Goal: Find specific page/section

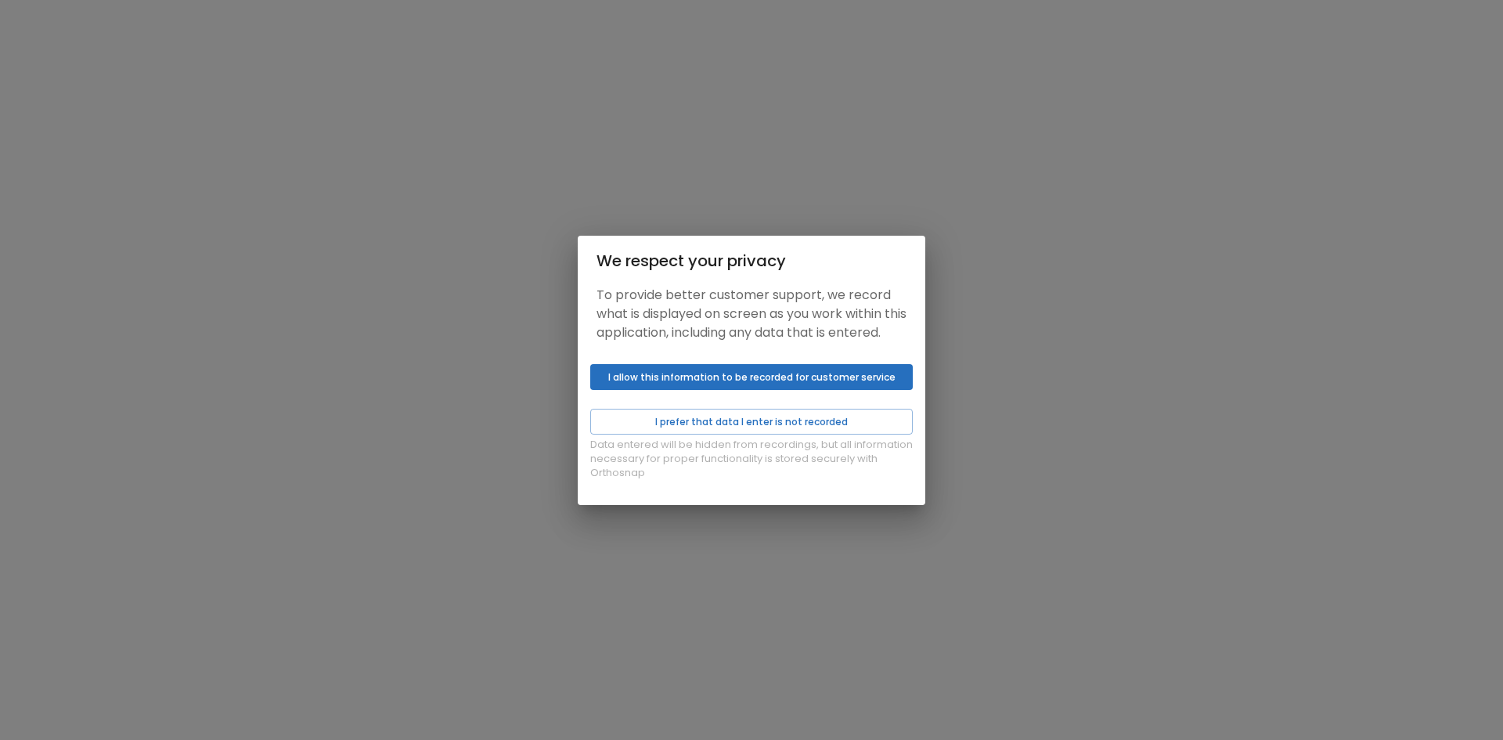
click at [725, 413] on div "Data entered will be hidden from recordings, but all information necessary for …" at bounding box center [751, 431] width 347 height 147
click at [730, 434] on button "I prefer that data I enter is not recorded" at bounding box center [751, 422] width 322 height 26
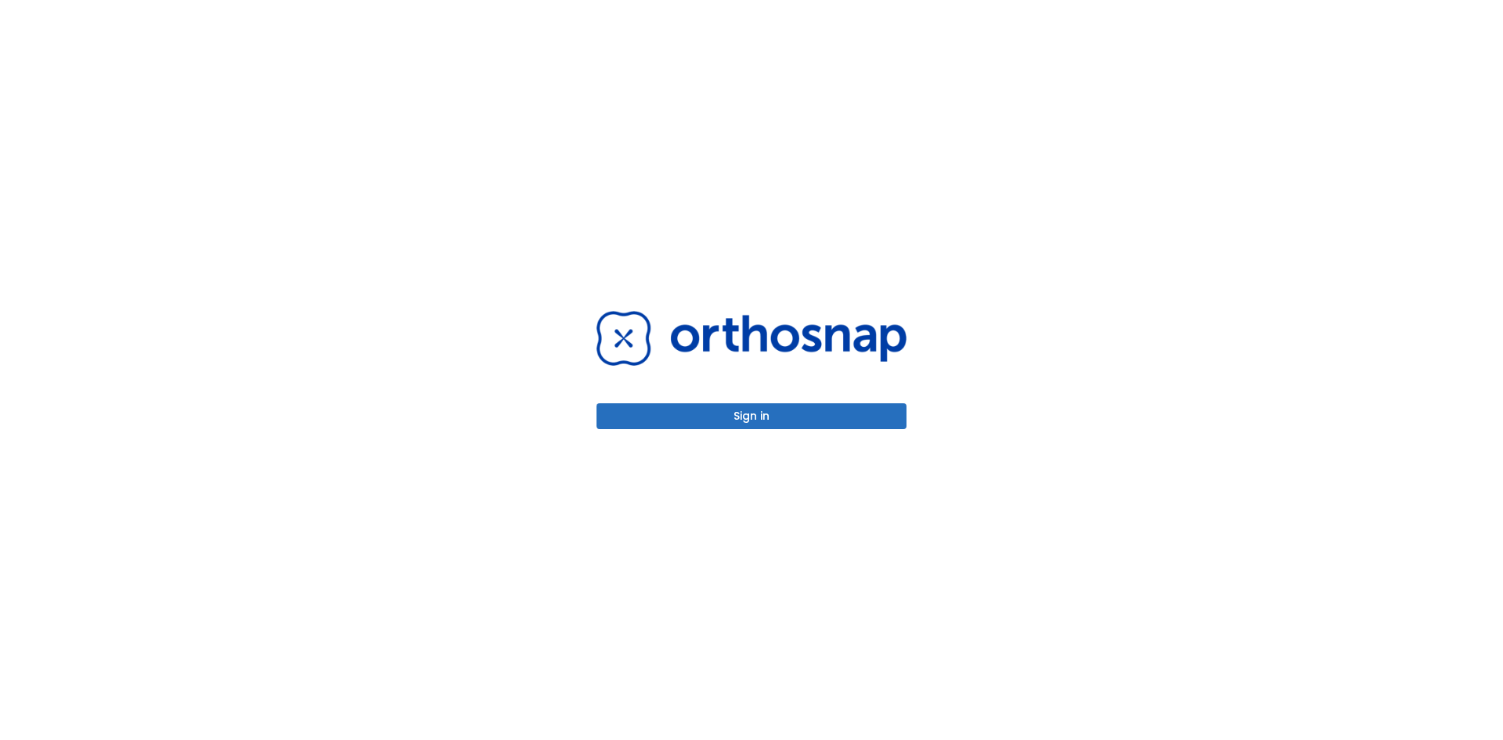
click at [704, 412] on button "Sign in" at bounding box center [751, 416] width 310 height 26
click at [695, 419] on button "Sign in" at bounding box center [751, 416] width 310 height 26
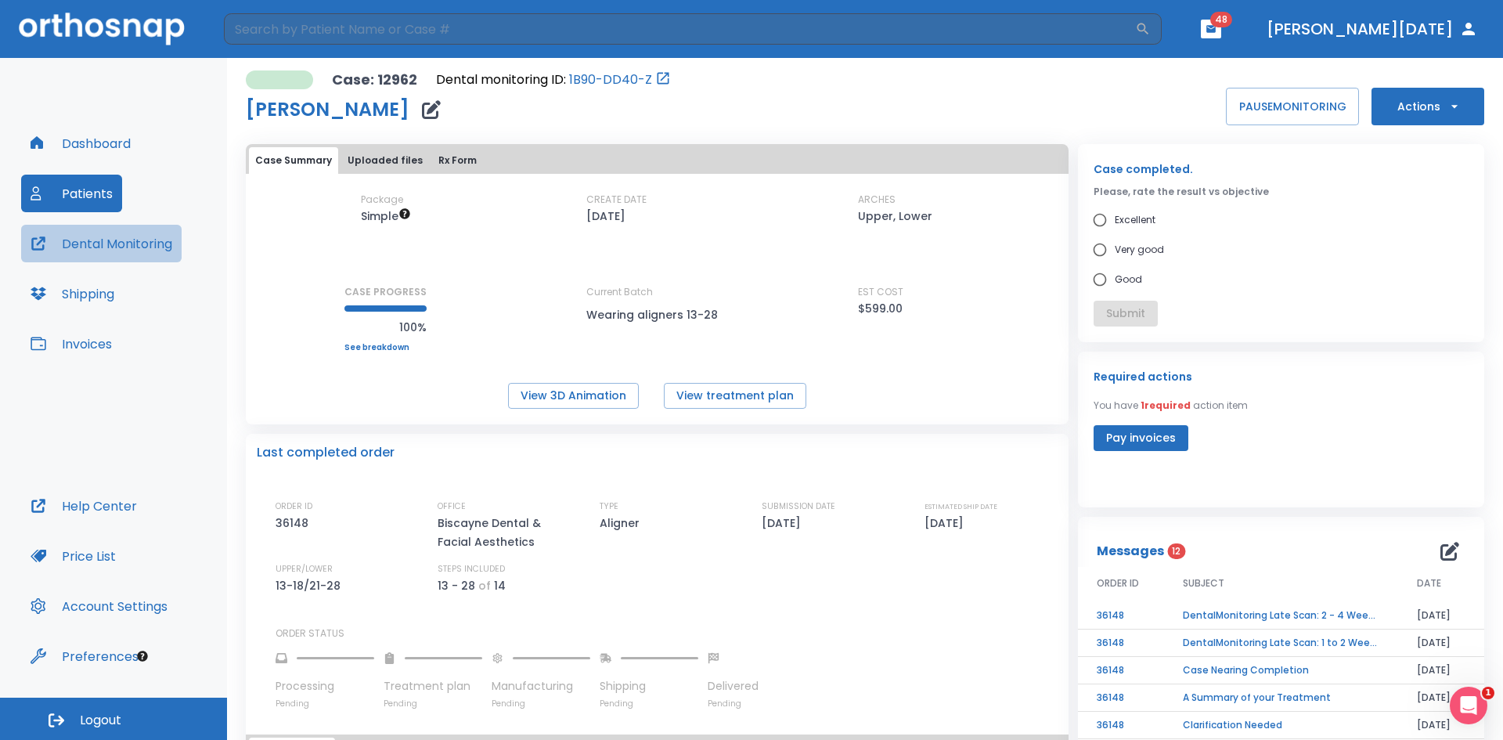
click at [108, 244] on button "Dental Monitoring" at bounding box center [101, 244] width 160 height 38
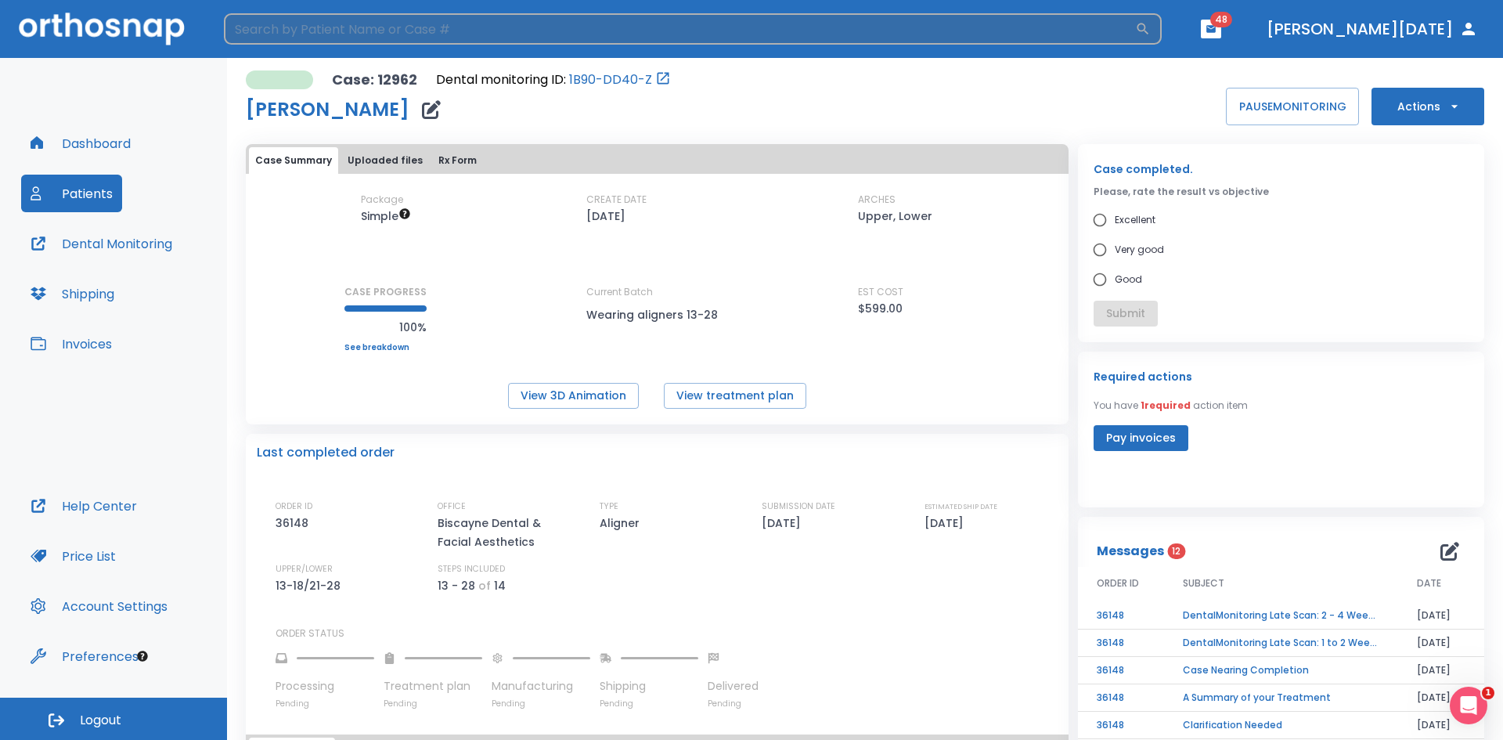
click at [295, 32] on input "search" at bounding box center [679, 28] width 911 height 31
type input "aim"
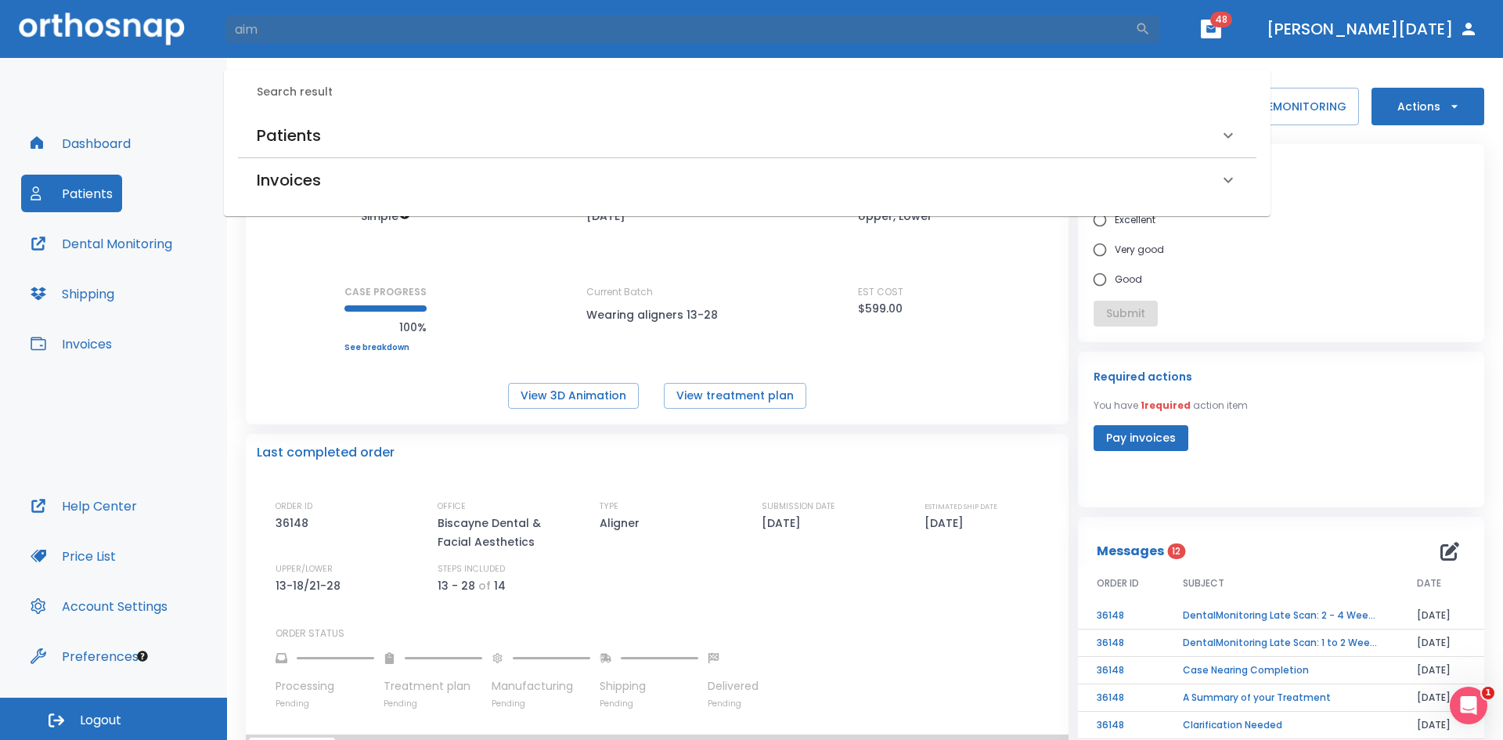
click at [317, 146] on h6 "Patients" at bounding box center [289, 135] width 64 height 25
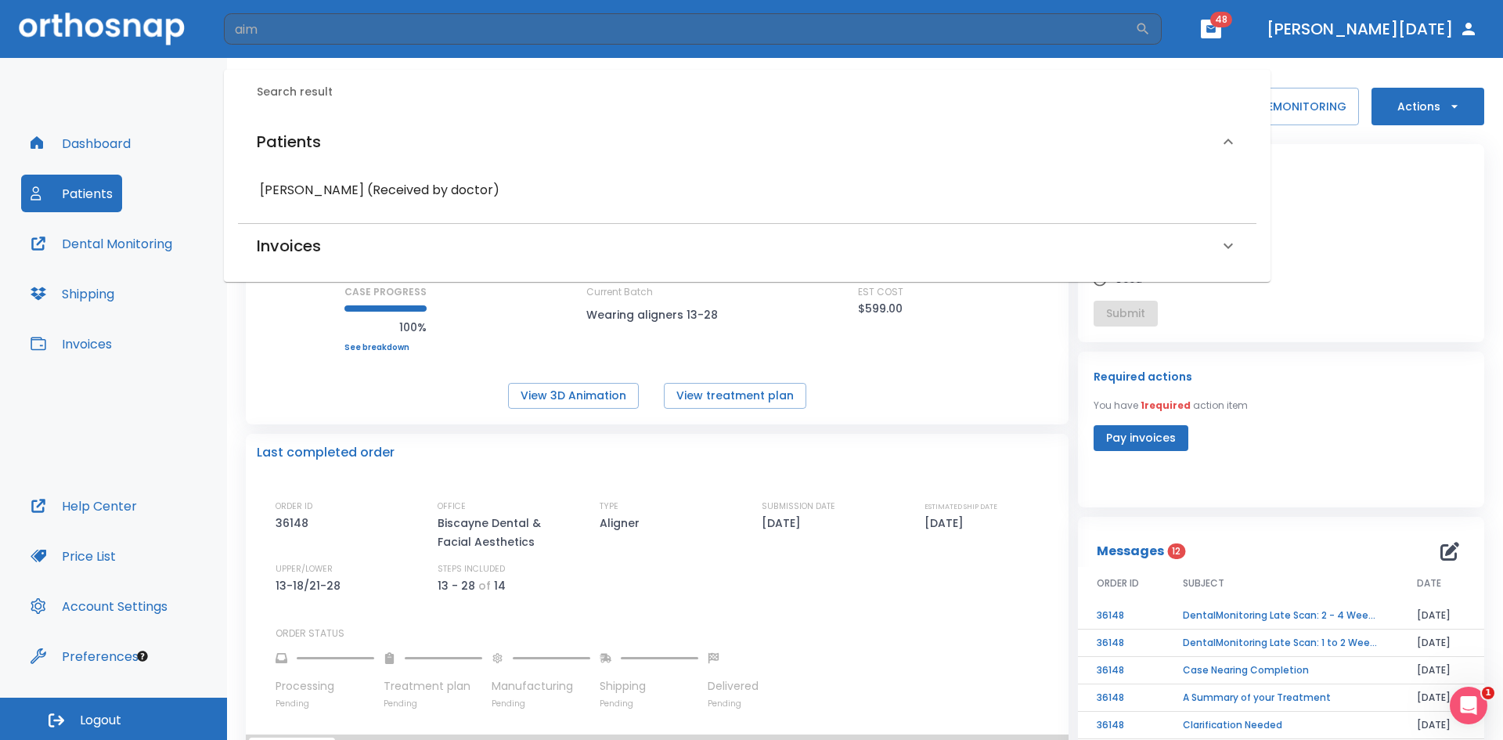
click at [319, 190] on h6 "[PERSON_NAME] (Received by doctor)" at bounding box center [747, 190] width 974 height 22
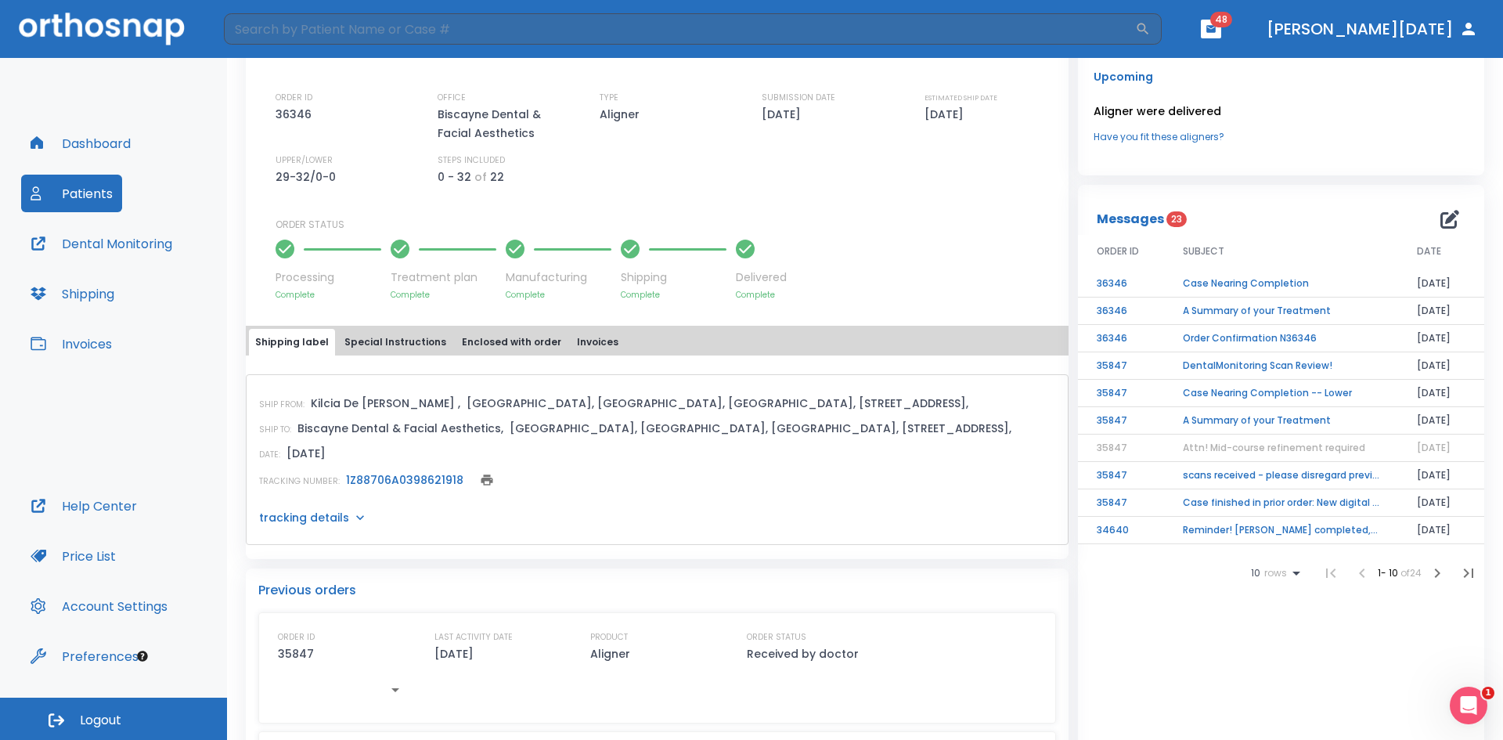
scroll to position [470, 0]
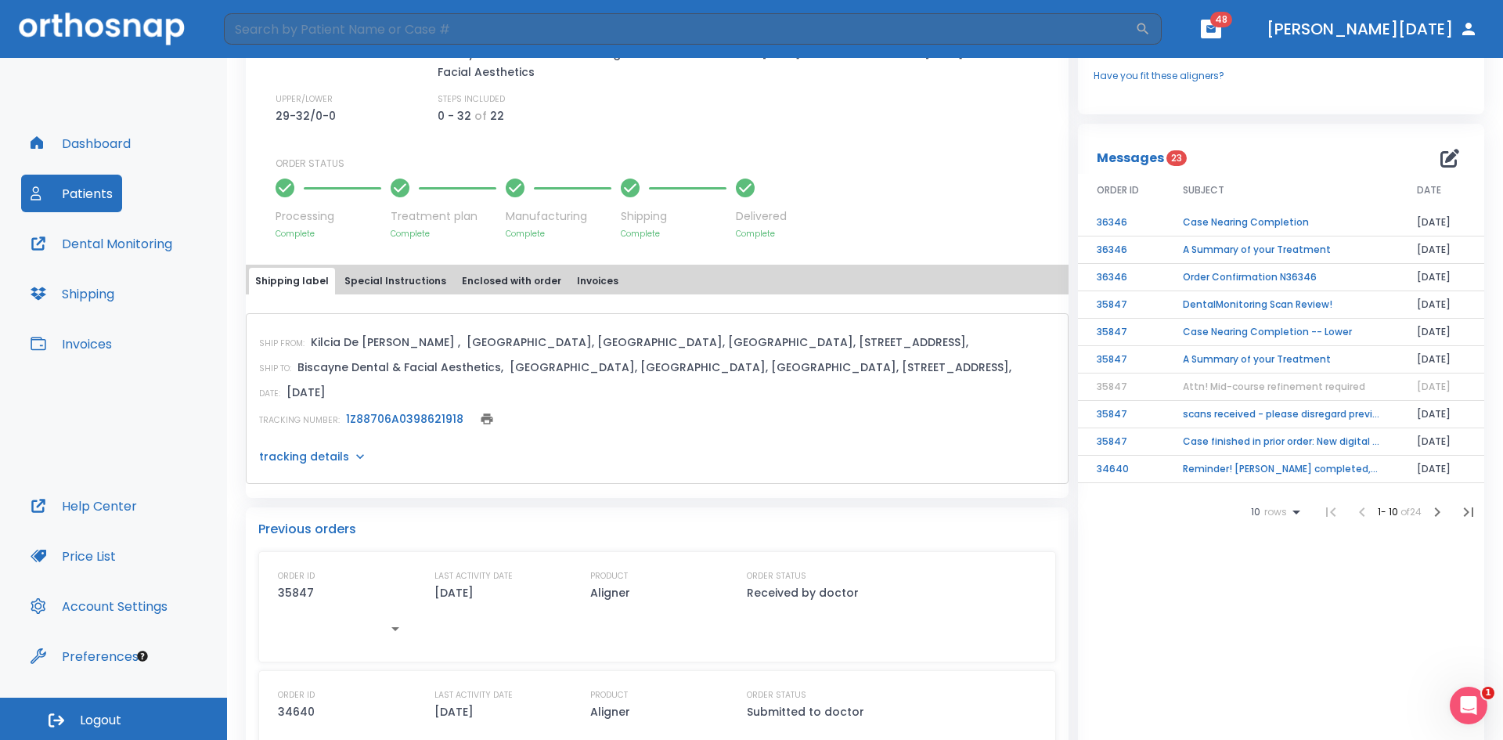
click at [396, 422] on link "1Z88706A0398621918" at bounding box center [404, 419] width 117 height 16
